Goal: Information Seeking & Learning: Learn about a topic

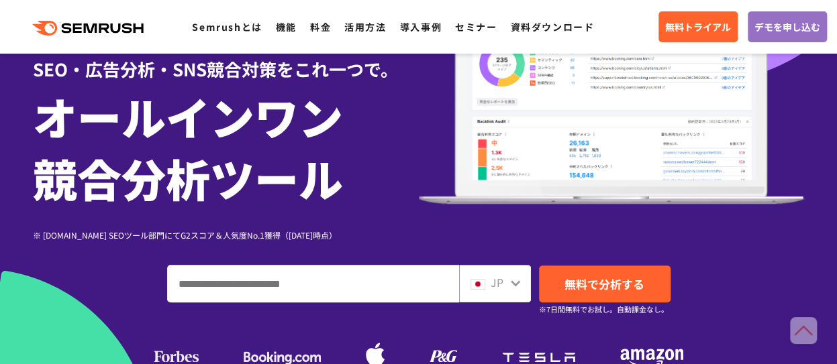
scroll to position [67, 0]
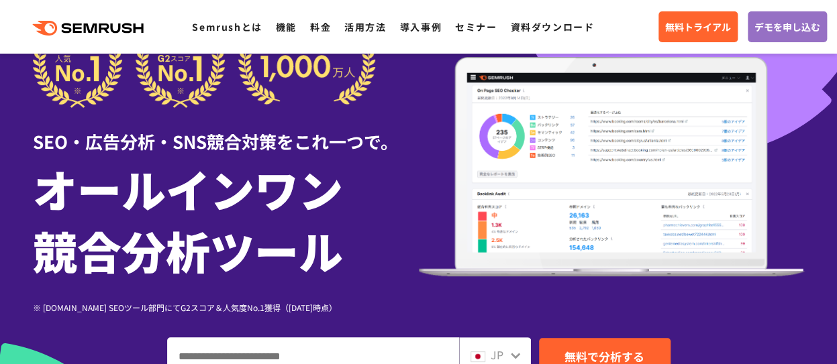
click at [121, 28] on icon at bounding box center [117, 28] width 10 height 10
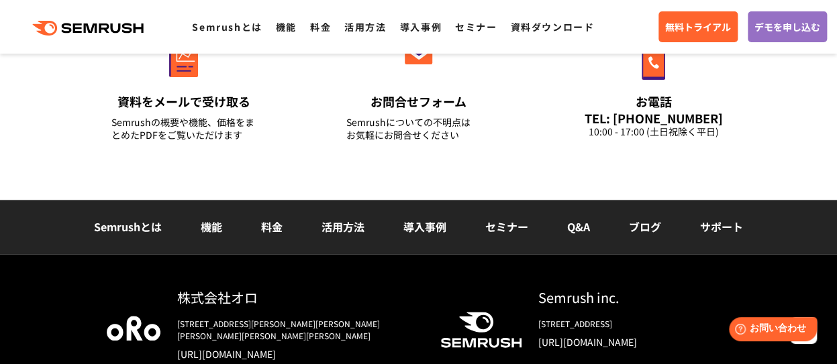
scroll to position [4908, 0]
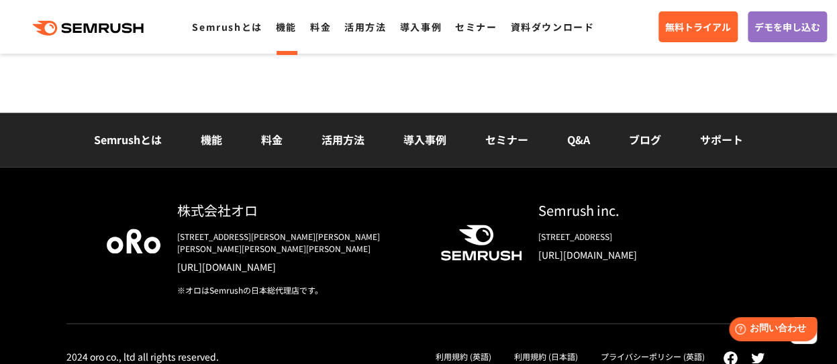
click at [285, 23] on link "機能" at bounding box center [286, 26] width 21 height 13
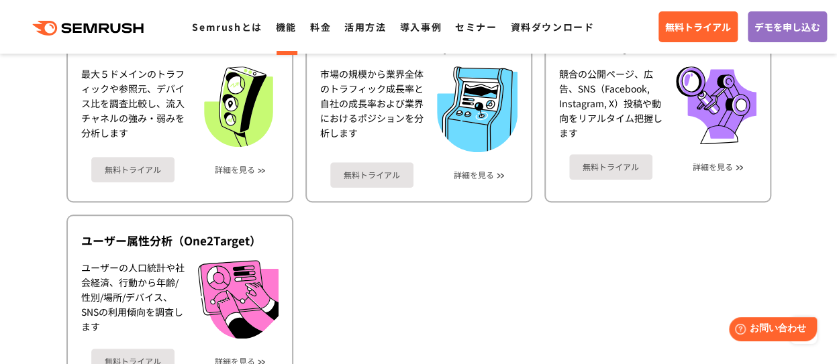
scroll to position [2550, 0]
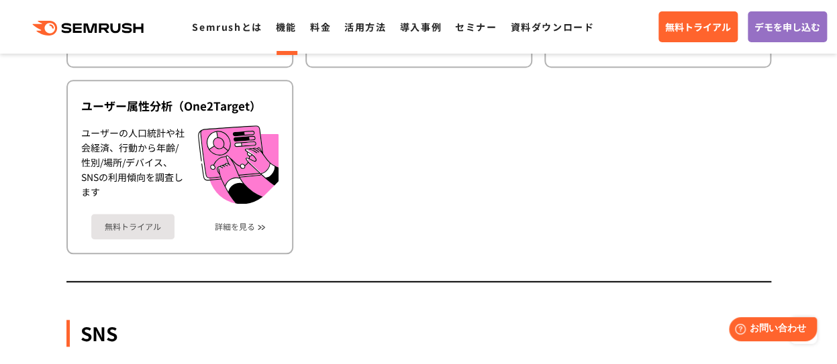
click at [131, 28] on icon at bounding box center [129, 28] width 10 height 10
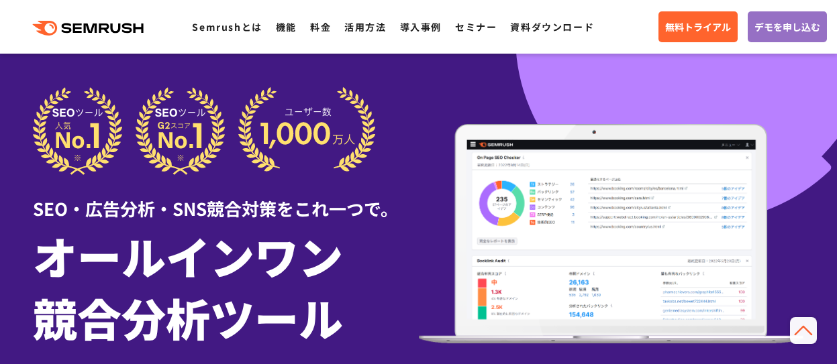
scroll to position [4829, 0]
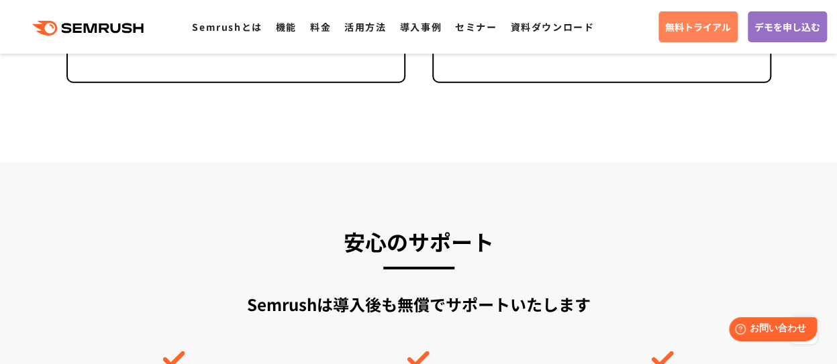
scroll to position [3633, 0]
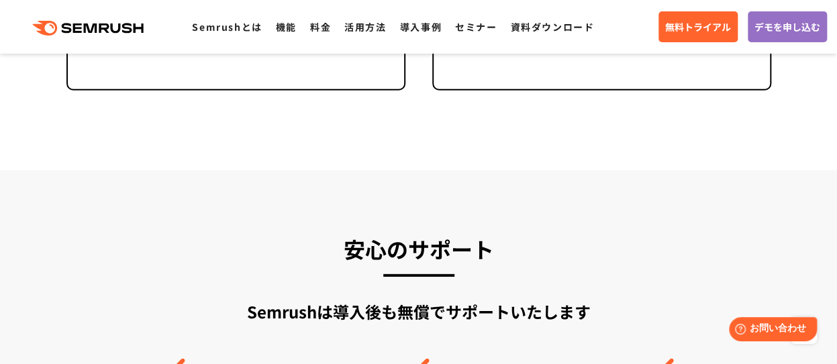
drag, startPoint x: 765, startPoint y: 1, endPoint x: 308, endPoint y: 213, distance: 503.8
click at [227, 35] on li "Semrushとは" at bounding box center [227, 26] width 70 height 17
click at [227, 32] on link "Semrushとは" at bounding box center [227, 26] width 70 height 13
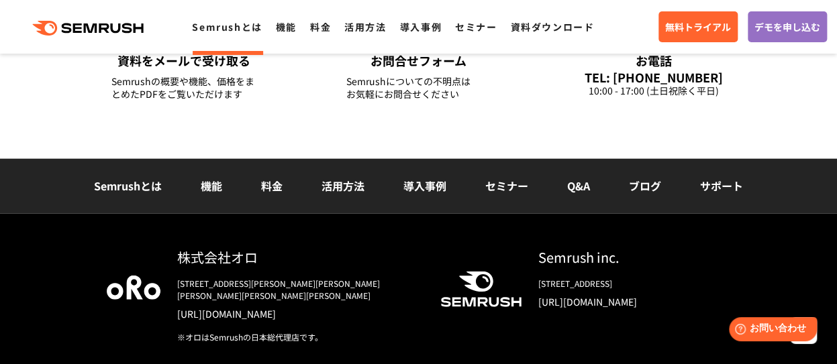
scroll to position [3355, 0]
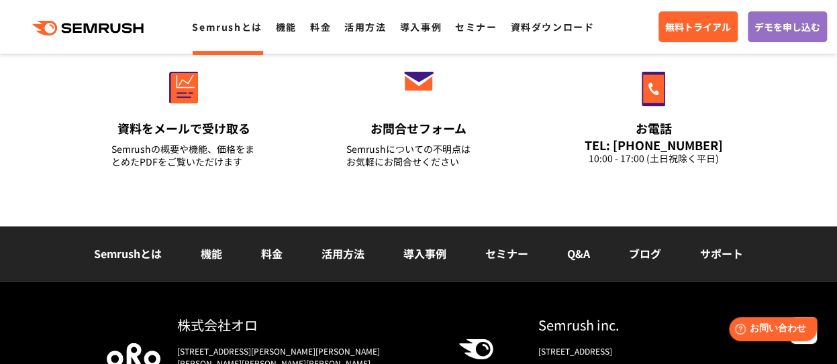
click at [203, 248] on link "機能" at bounding box center [211, 254] width 21 height 16
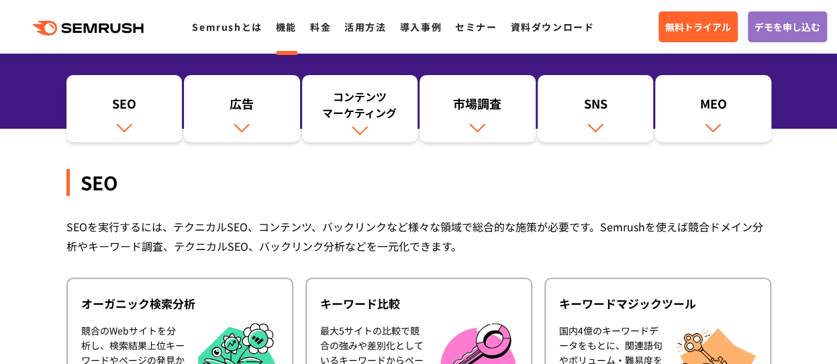
scroll to position [134, 0]
